Goal: Information Seeking & Learning: Learn about a topic

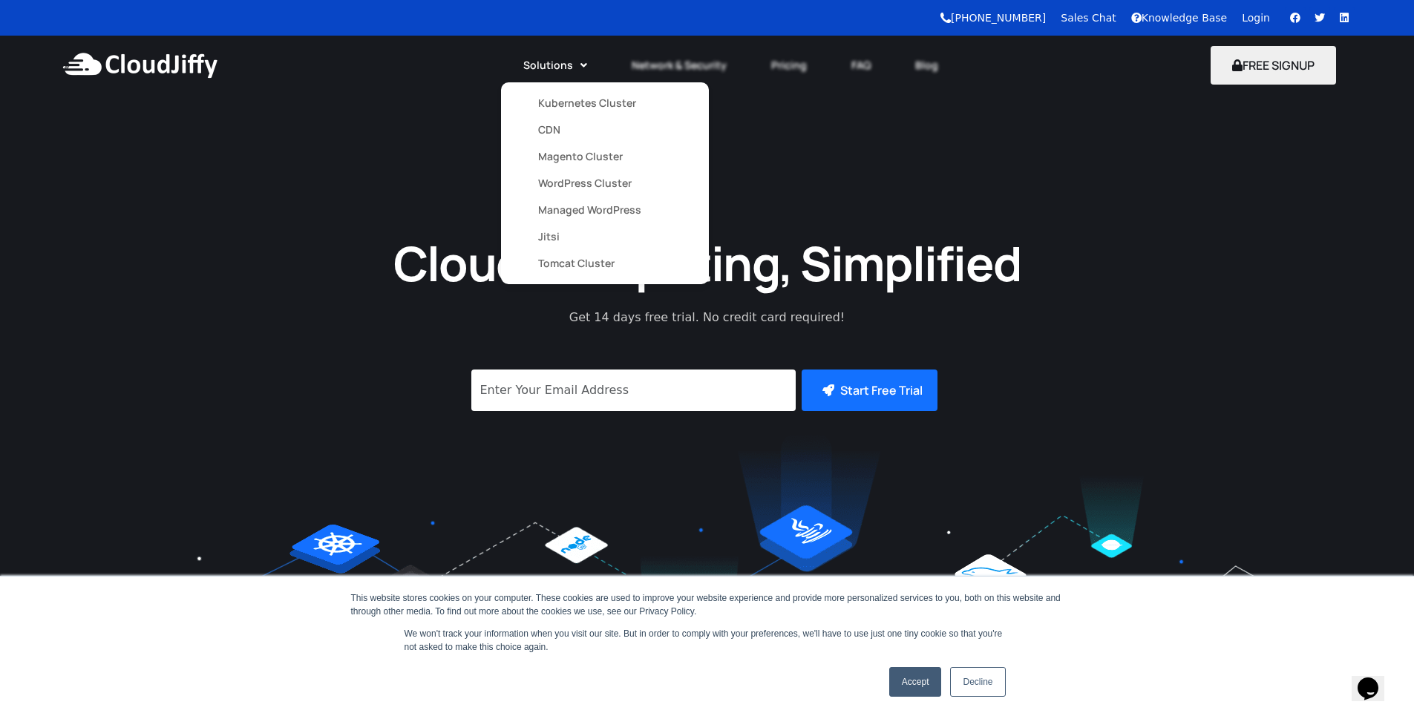
drag, startPoint x: 557, startPoint y: 108, endPoint x: 554, endPoint y: 117, distance: 9.4
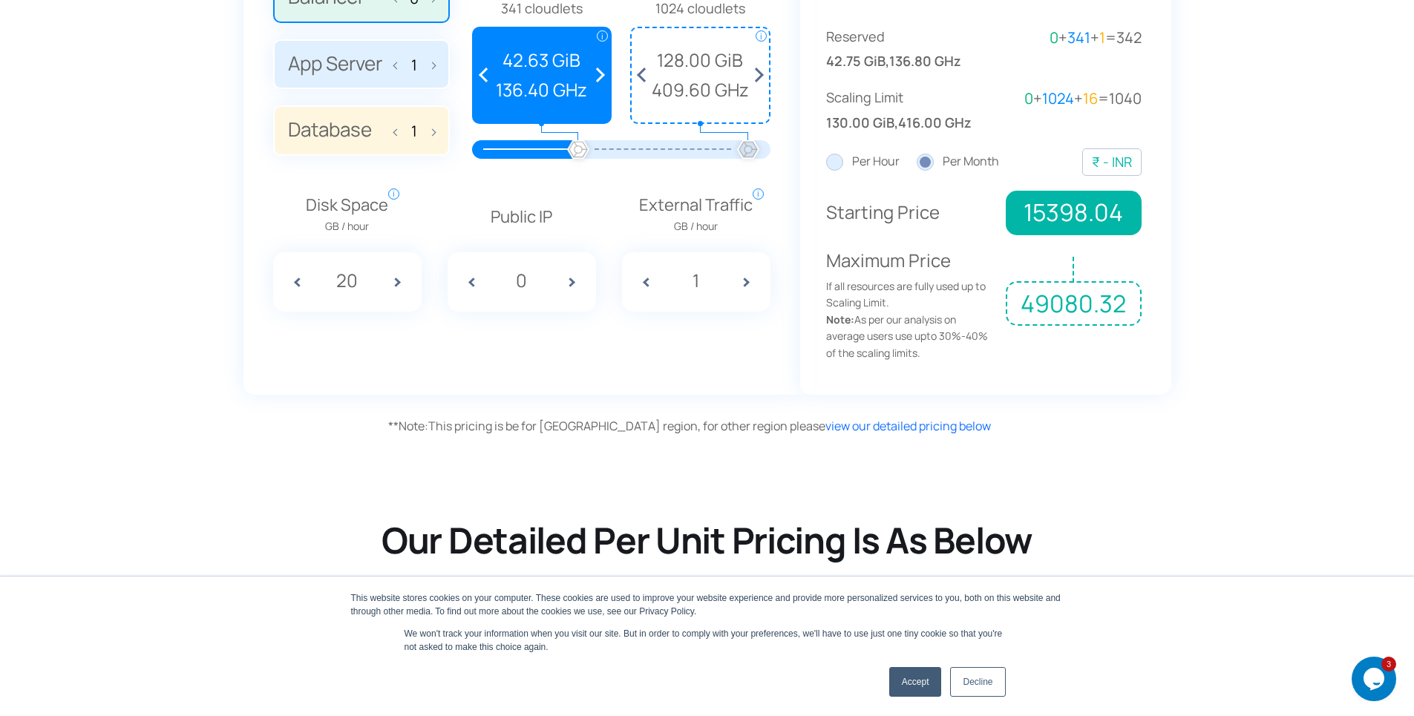
scroll to position [1247, 0]
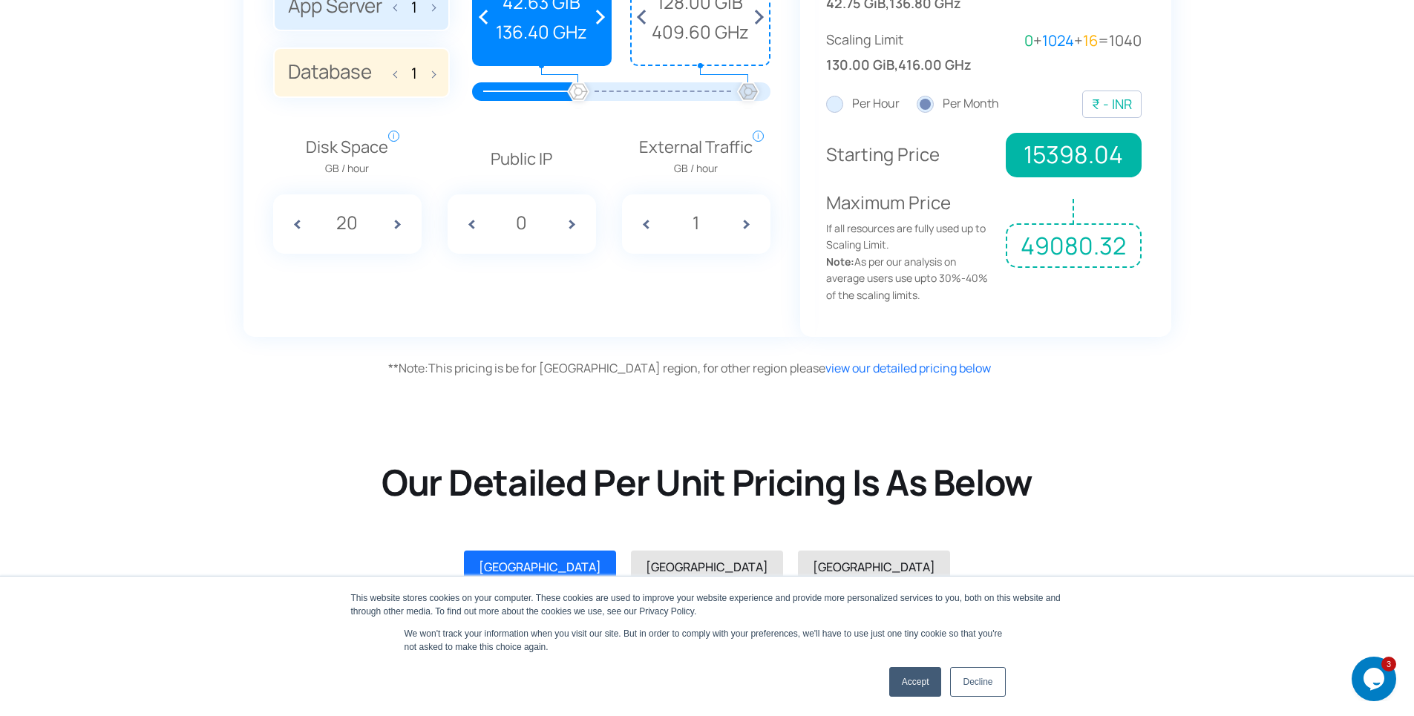
click at [928, 689] on link "Accept" at bounding box center [915, 682] width 53 height 30
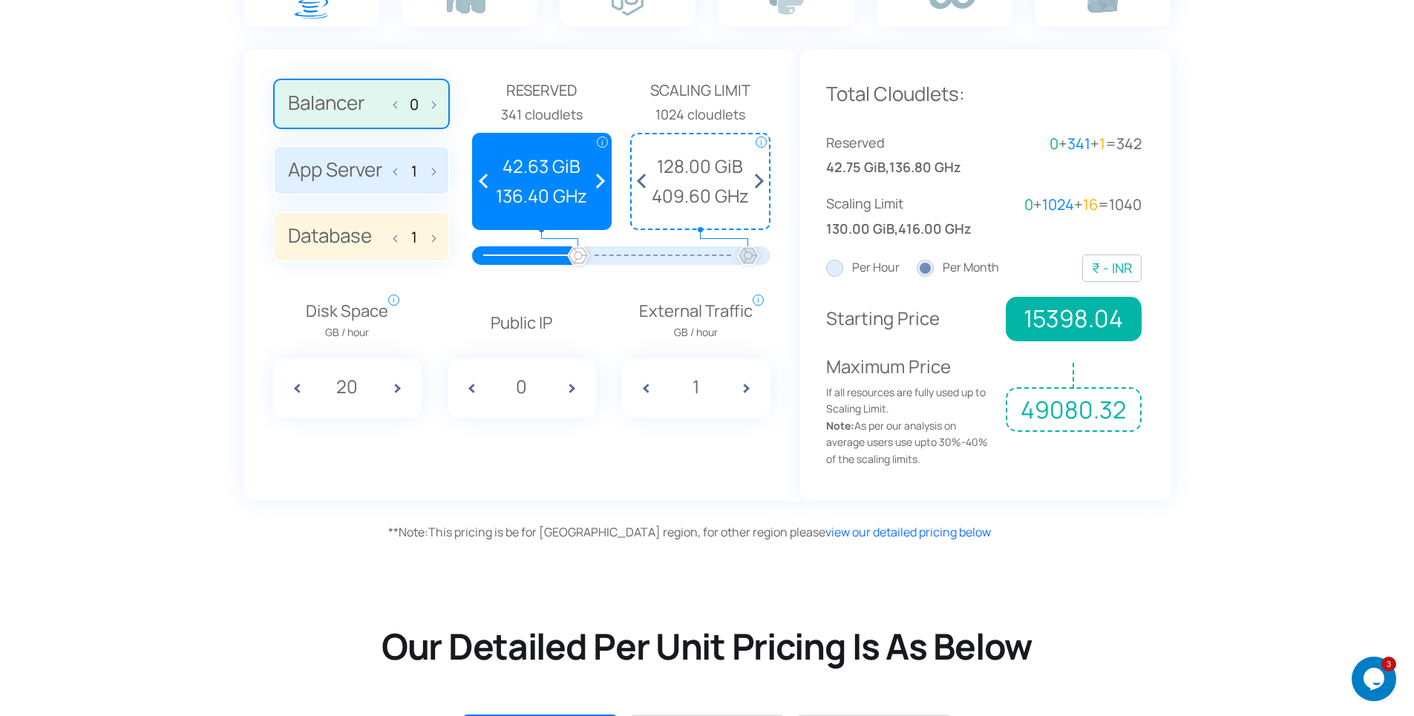
scroll to position [891, 0]
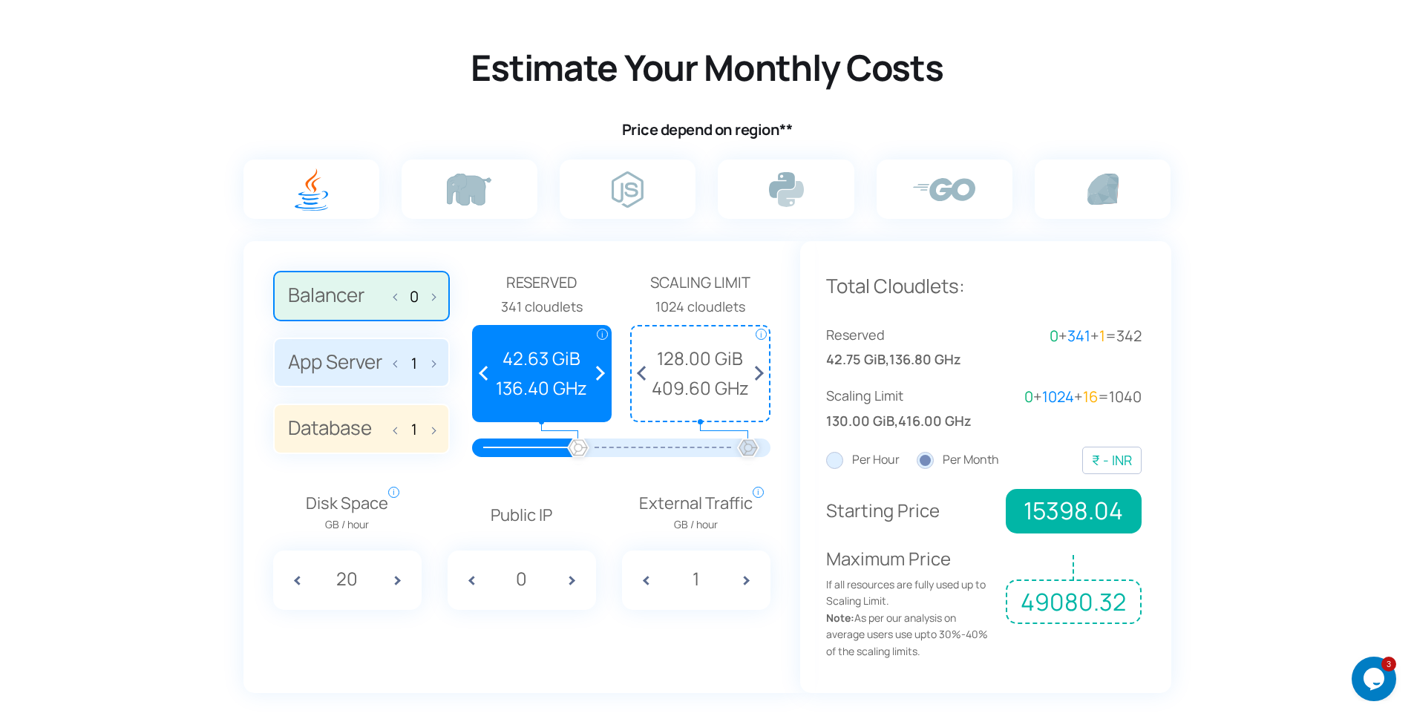
drag, startPoint x: 579, startPoint y: 444, endPoint x: 461, endPoint y: 442, distance: 118.0
click at [461, 442] on div "Balancer 0 App Server 1 Database 1 Reserved 1 cloudlets i Reserved Cloudlets Re…" at bounding box center [521, 369] width 497 height 197
drag, startPoint x: 510, startPoint y: 450, endPoint x: 545, endPoint y: 451, distance: 35.6
click at [522, 450] on div at bounding box center [525, 448] width 107 height 19
drag, startPoint x: 574, startPoint y: 450, endPoint x: 466, endPoint y: 439, distance: 108.9
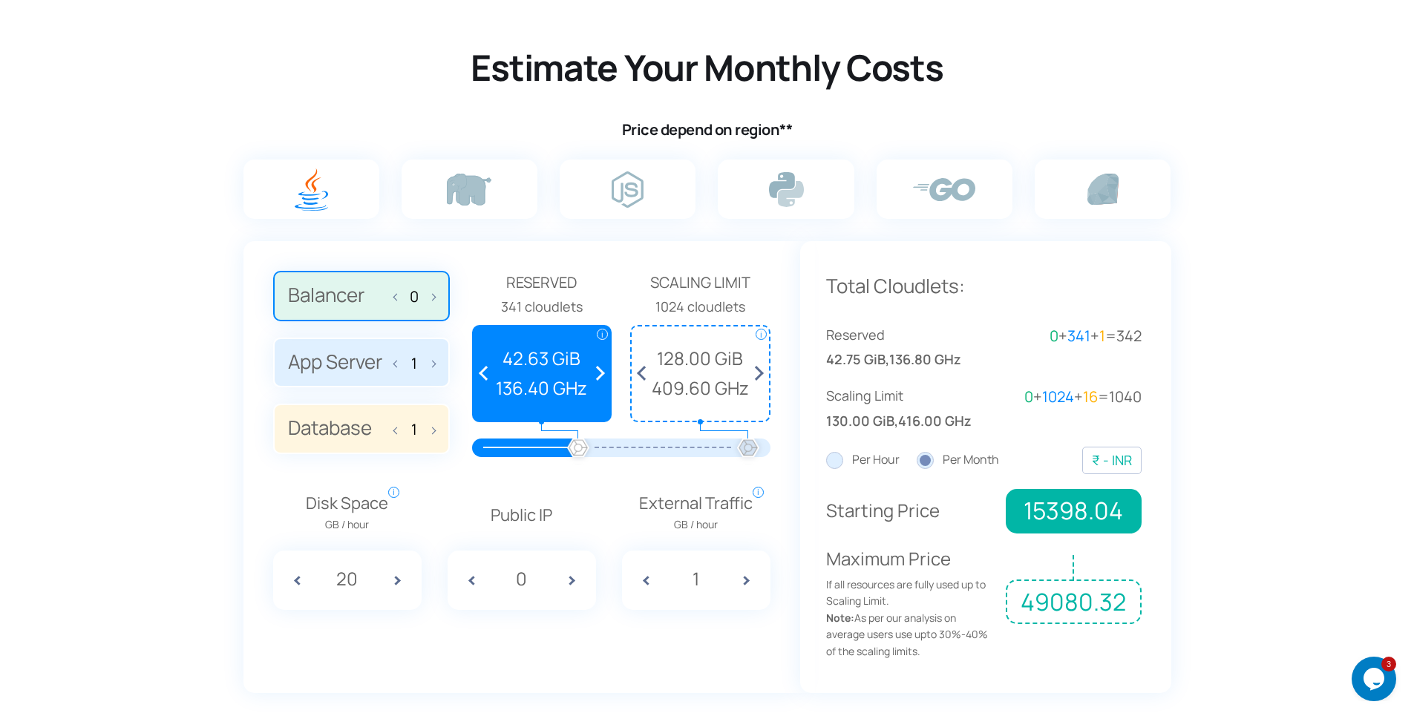
click at [466, 439] on div "Balancer 0 App Server 1 Database 1 Reserved 1 cloudlets i Reserved Cloudlets Re…" at bounding box center [521, 369] width 497 height 197
click at [538, 443] on div at bounding box center [525, 448] width 107 height 19
drag, startPoint x: 577, startPoint y: 446, endPoint x: 526, endPoint y: 454, distance: 51.1
click at [526, 454] on div at bounding box center [621, 448] width 254 height 19
drag, startPoint x: 750, startPoint y: 448, endPoint x: 690, endPoint y: 444, distance: 60.3
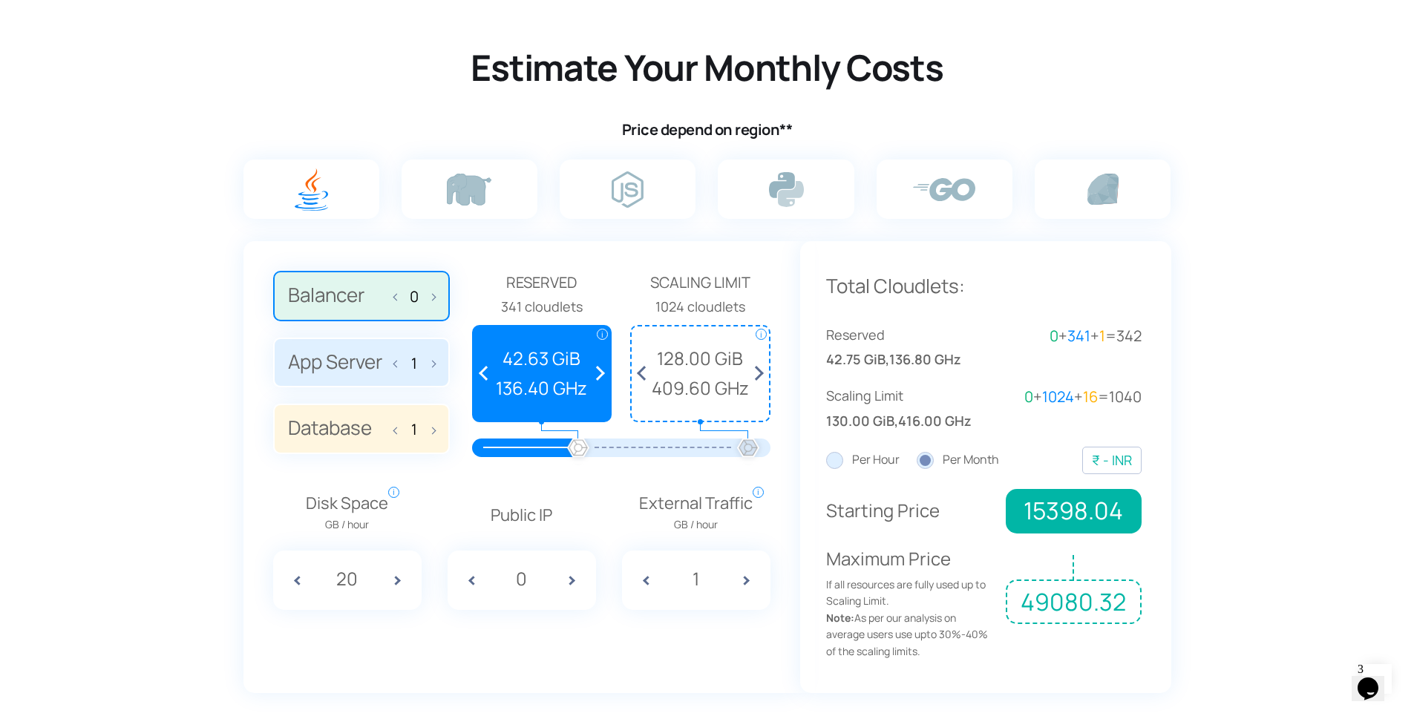
click at [690, 444] on div at bounding box center [621, 448] width 254 height 19
click at [678, 451] on div at bounding box center [662, 448] width 169 height 19
